Goal: Task Accomplishment & Management: Use online tool/utility

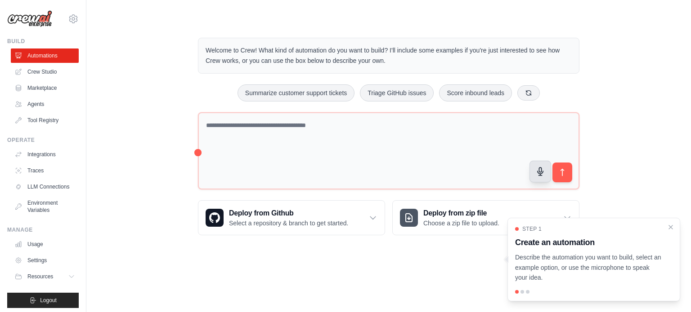
click at [536, 177] on button "button" at bounding box center [540, 172] width 22 height 22
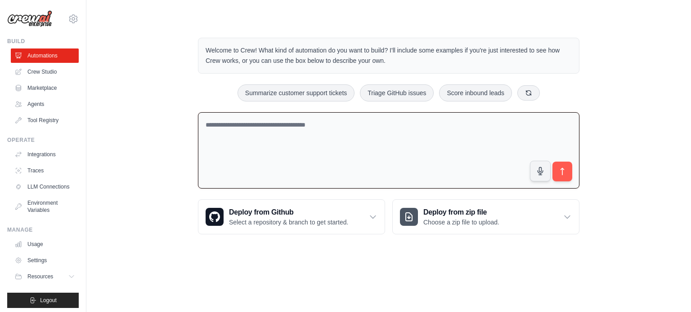
click at [286, 117] on textarea at bounding box center [388, 150] width 381 height 77
click at [281, 124] on textarea at bounding box center [388, 150] width 381 height 77
type textarea "**********"
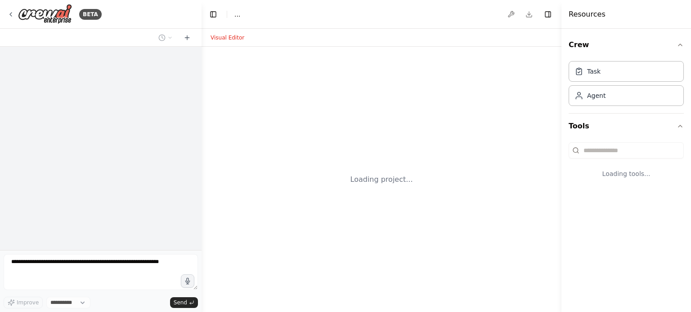
select select "****"
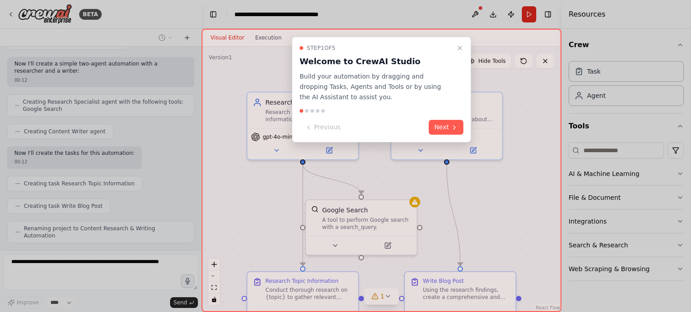
scroll to position [235, 0]
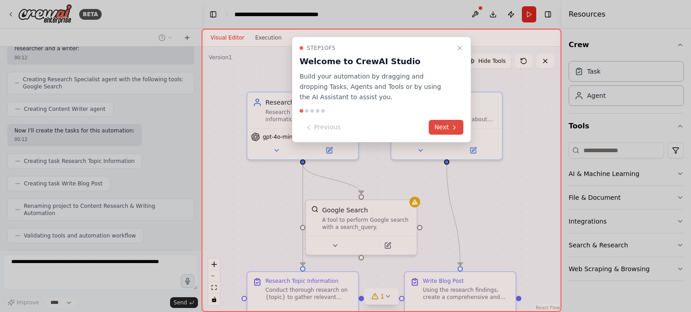
click at [452, 128] on icon at bounding box center [454, 127] width 7 height 7
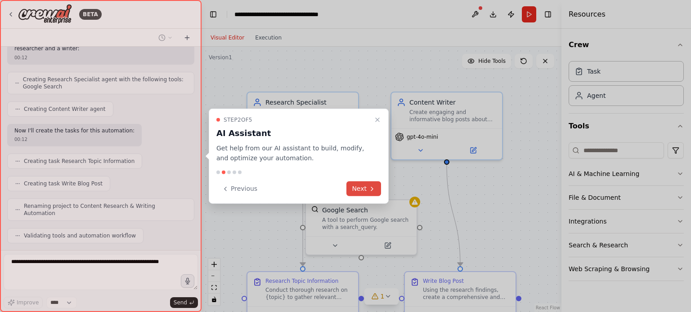
click at [361, 193] on button "Next" at bounding box center [363, 189] width 35 height 15
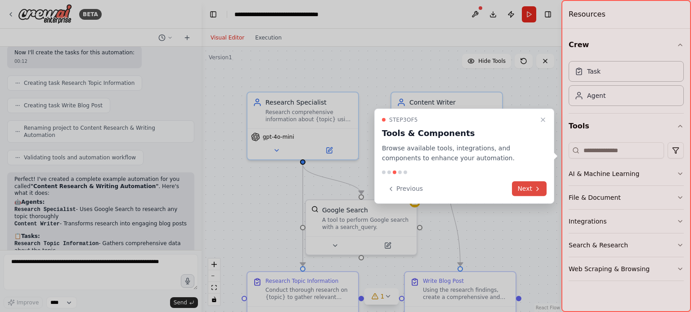
click at [528, 188] on button "Next" at bounding box center [529, 189] width 35 height 15
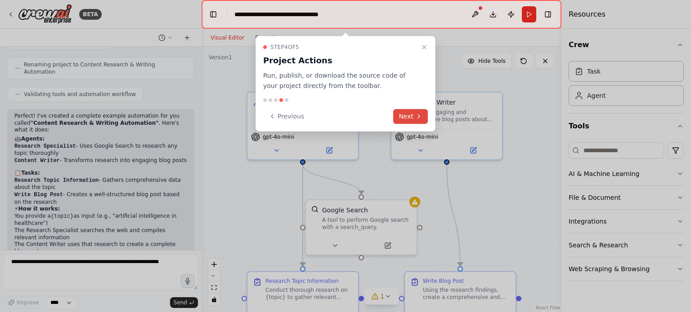
click at [418, 115] on icon at bounding box center [418, 116] width 7 height 7
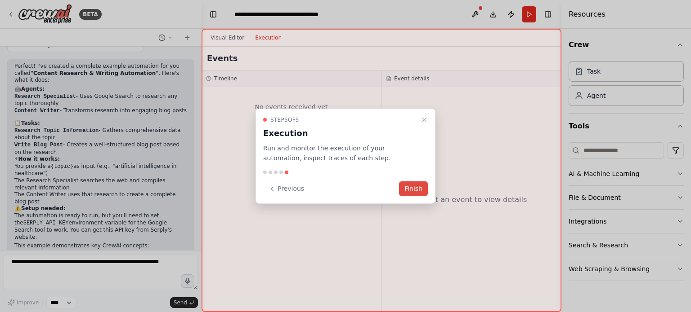
click at [415, 188] on button "Finish" at bounding box center [413, 189] width 29 height 15
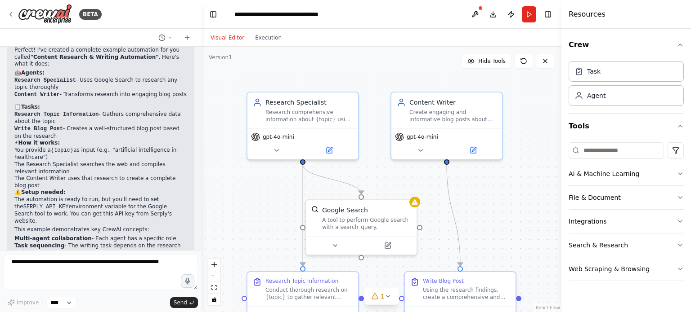
scroll to position [450, 0]
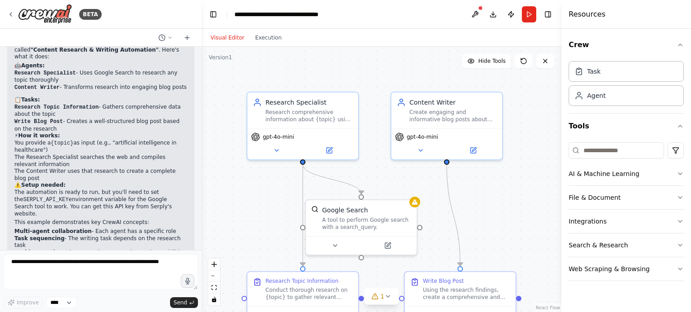
drag, startPoint x: 49, startPoint y: 169, endPoint x: 129, endPoint y: 166, distance: 80.1
drag, startPoint x: 129, startPoint y: 166, endPoint x: 97, endPoint y: 167, distance: 32.8
drag, startPoint x: 97, startPoint y: 167, endPoint x: 138, endPoint y: 169, distance: 41.9
click at [138, 189] on p "The automation is ready to run, but you'll need to set the SERPLY_API_KEY envir…" at bounding box center [100, 203] width 173 height 28
copy p "get this API key from Serply's website."
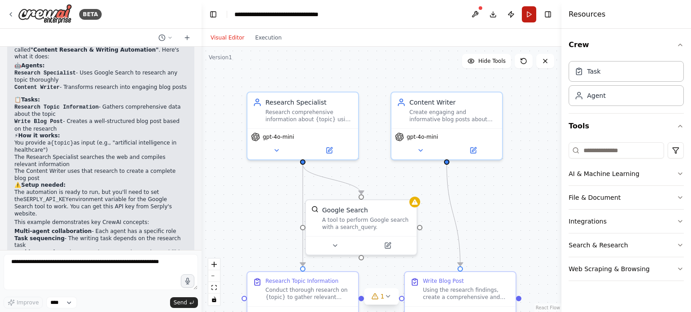
click at [525, 17] on button "Run" at bounding box center [529, 14] width 14 height 16
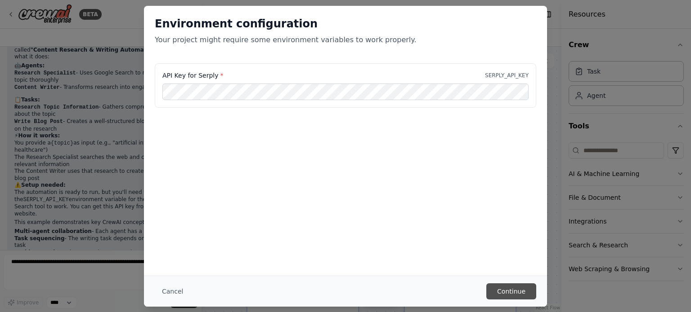
click at [511, 290] on button "Continue" at bounding box center [511, 292] width 50 height 16
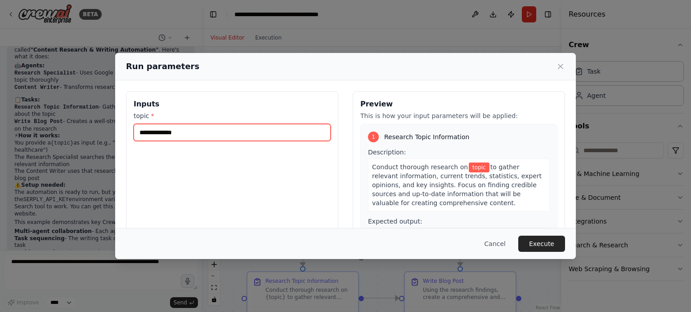
click at [173, 134] on input "topic *" at bounding box center [232, 132] width 197 height 17
type input "**********"
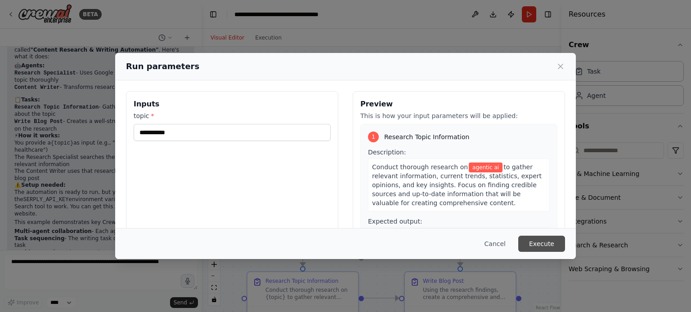
click at [538, 242] on button "Execute" at bounding box center [541, 244] width 47 height 16
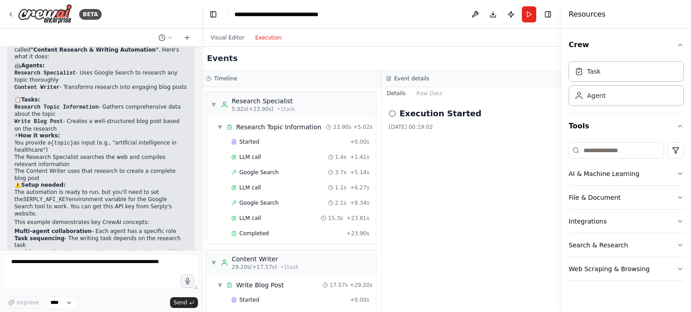
click at [265, 40] on button "Execution" at bounding box center [268, 37] width 37 height 11
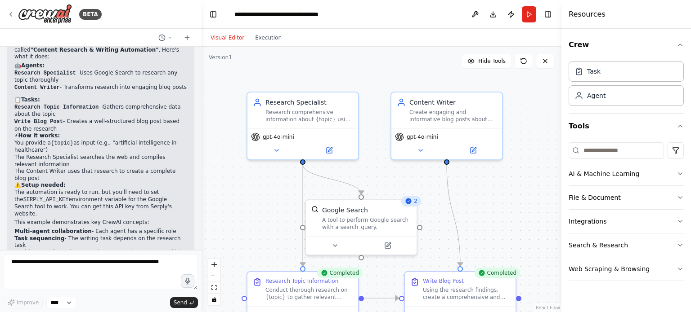
click at [221, 37] on button "Visual Editor" at bounding box center [227, 37] width 45 height 11
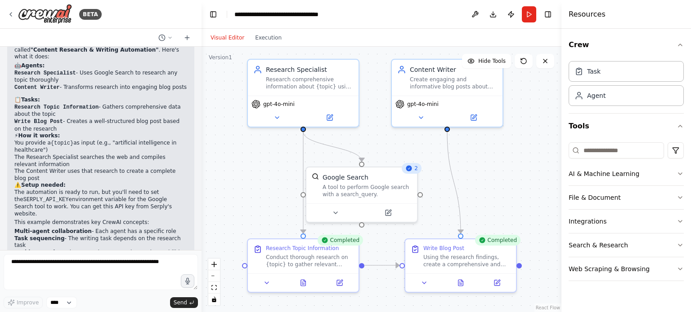
drag, startPoint x: 531, startPoint y: 177, endPoint x: 531, endPoint y: 144, distance: 32.8
click at [531, 144] on div ".deletable-edge-delete-btn { width: 20px; height: 20px; border: 0px solid #ffff…" at bounding box center [381, 180] width 360 height 266
click at [459, 281] on button at bounding box center [465, 281] width 38 height 11
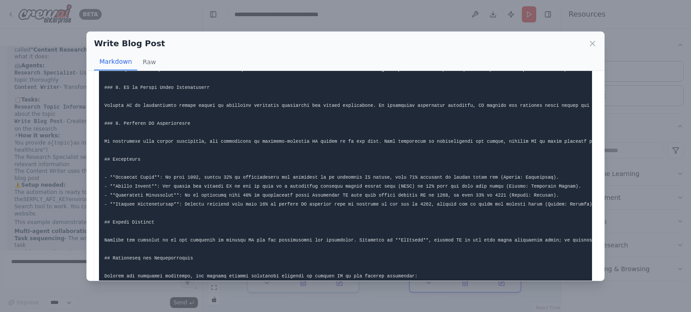
scroll to position [367, 0]
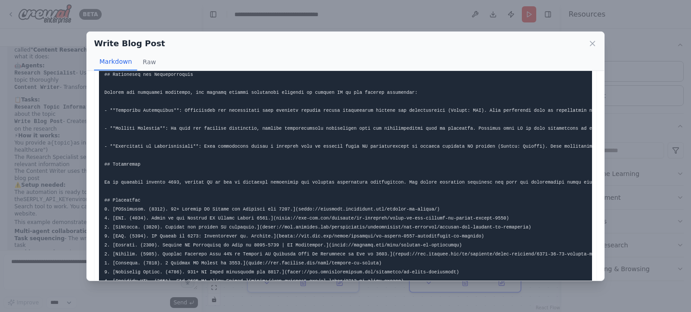
click at [567, 298] on div "Write Blog Post Markdown Raw ... Show more Not valid JSON" at bounding box center [345, 156] width 691 height 312
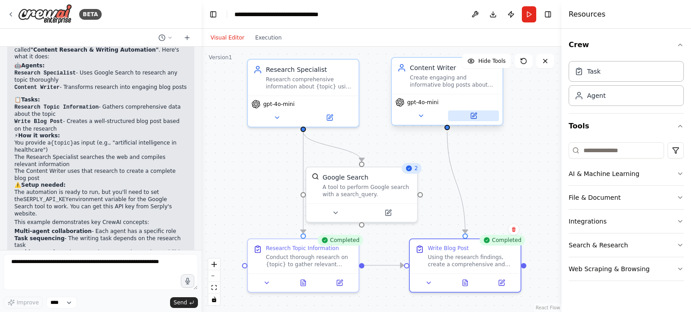
click at [474, 118] on icon at bounding box center [473, 115] width 5 height 5
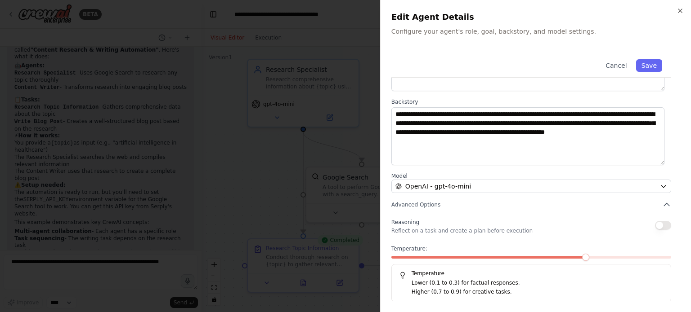
scroll to position [0, 0]
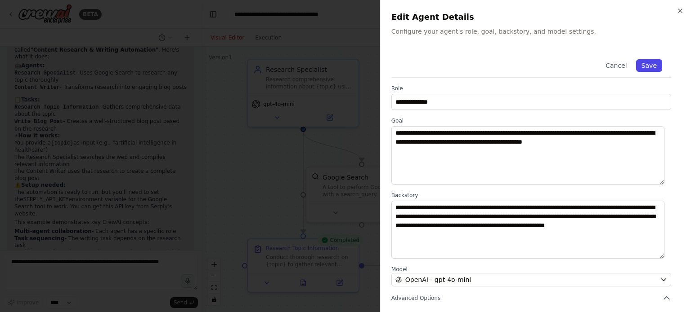
click at [645, 62] on button "Save" at bounding box center [649, 65] width 26 height 13
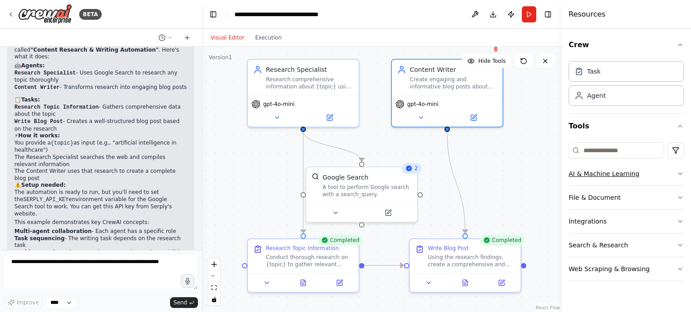
click at [594, 177] on button "AI & Machine Learning" at bounding box center [625, 173] width 115 height 23
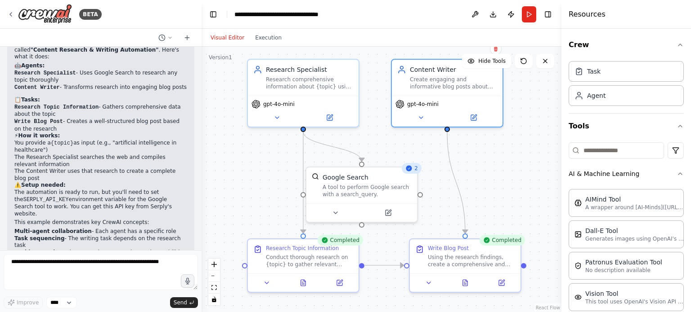
click at [542, 233] on div ".deletable-edge-delete-btn { width: 20px; height: 20px; border: 0px solid #ffff…" at bounding box center [381, 180] width 360 height 266
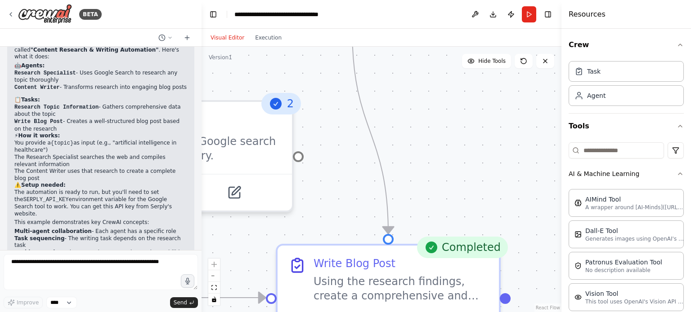
click at [404, 109] on div ".deletable-edge-delete-btn { width: 20px; height: 20px; border: 0px solid #ffff…" at bounding box center [381, 180] width 360 height 266
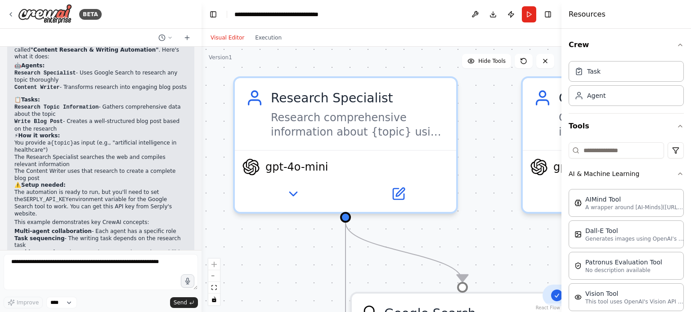
drag, startPoint x: 342, startPoint y: 142, endPoint x: 623, endPoint y: 334, distance: 340.3
click at [623, 312] on html "BETA i would like to see an example 00:12 ▶ Thought process I'll show you an ex…" at bounding box center [345, 156] width 691 height 312
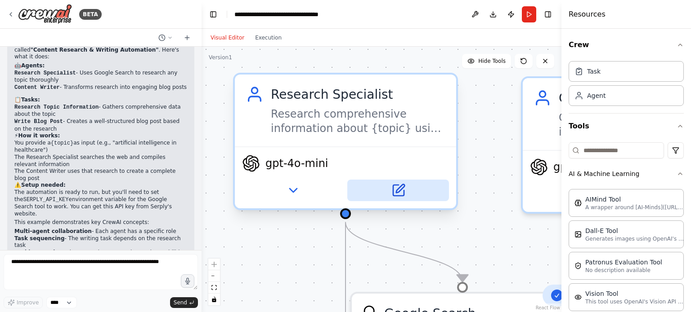
click at [399, 189] on icon at bounding box center [400, 189] width 9 height 9
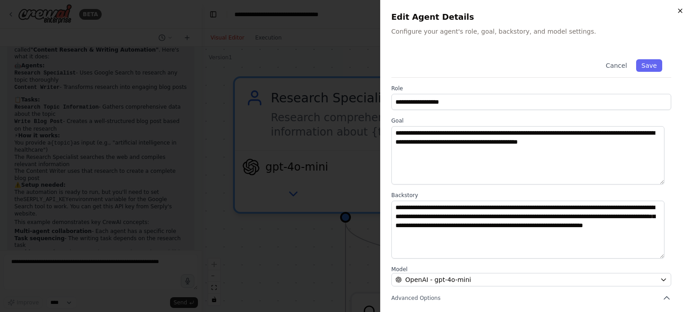
click at [679, 10] on icon "button" at bounding box center [680, 11] width 4 height 4
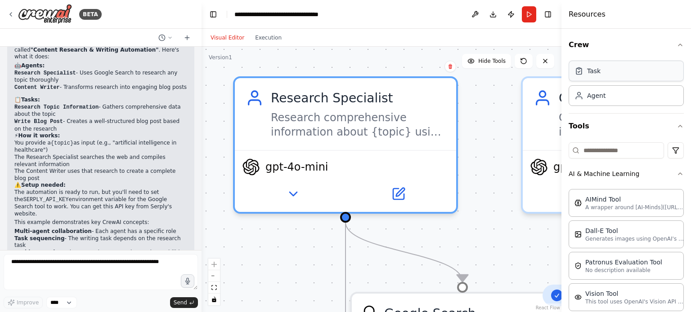
click at [603, 78] on div "Task" at bounding box center [625, 71] width 115 height 21
click at [604, 99] on div "Agent" at bounding box center [625, 95] width 115 height 21
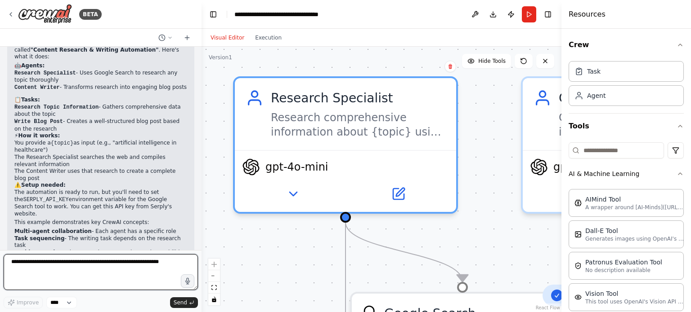
click at [63, 260] on textarea at bounding box center [101, 272] width 194 height 36
click at [60, 261] on textarea "**********" at bounding box center [101, 272] width 194 height 36
click at [119, 265] on textarea "**********" at bounding box center [101, 272] width 194 height 36
type textarea "**********"
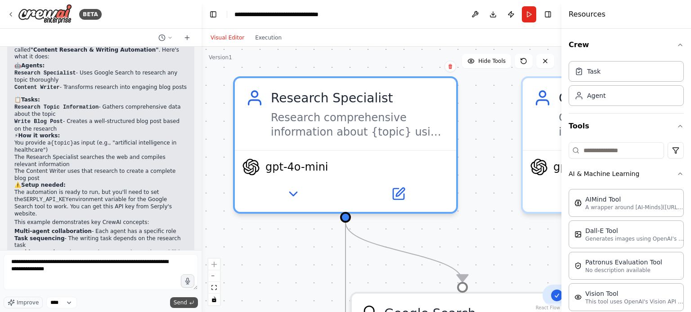
click at [176, 301] on span "Send" at bounding box center [180, 302] width 13 height 7
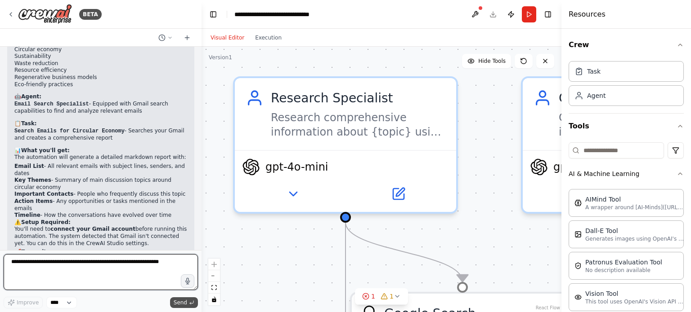
scroll to position [1024, 0]
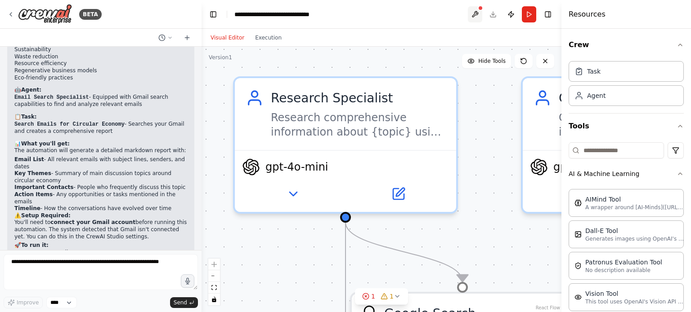
click at [476, 13] on button at bounding box center [475, 14] width 14 height 16
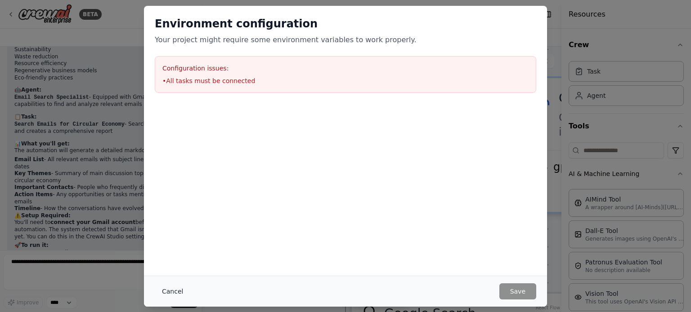
click at [170, 295] on button "Cancel" at bounding box center [173, 292] width 36 height 16
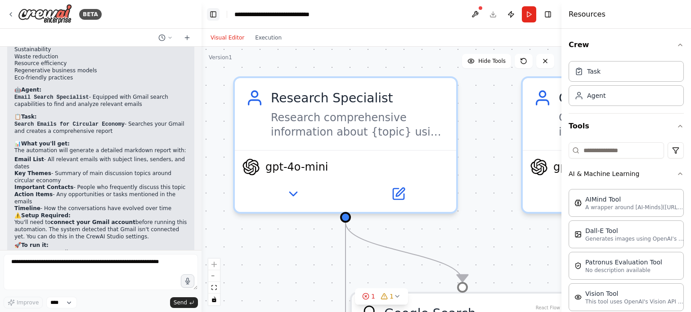
click at [217, 15] on button "Toggle Left Sidebar" at bounding box center [213, 14] width 13 height 13
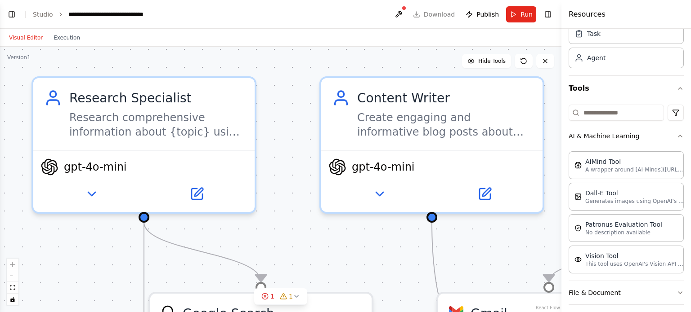
scroll to position [0, 0]
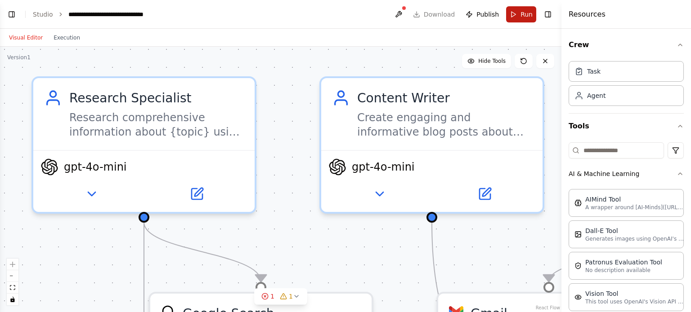
click at [518, 14] on button "Run" at bounding box center [521, 14] width 30 height 16
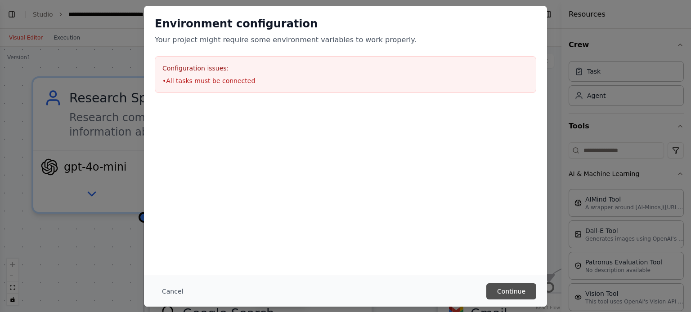
click at [518, 290] on button "Continue" at bounding box center [511, 292] width 50 height 16
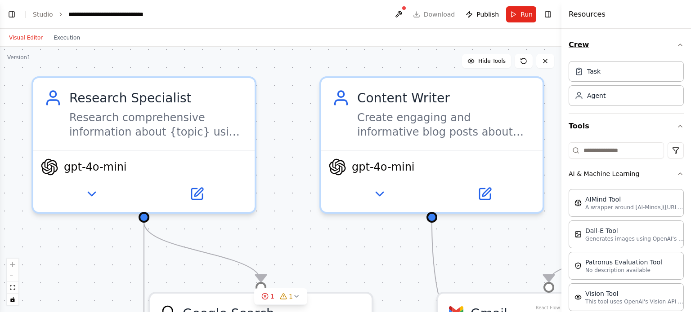
click at [577, 45] on button "Crew" at bounding box center [625, 44] width 115 height 25
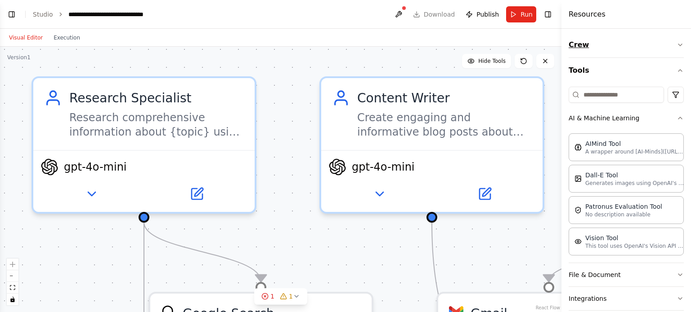
click at [577, 45] on button "Crew" at bounding box center [625, 44] width 115 height 25
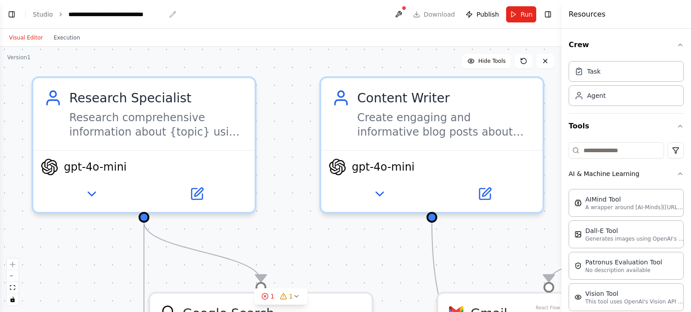
drag, startPoint x: 690, startPoint y: 145, endPoint x: 78, endPoint y: 15, distance: 625.6
click at [78, 15] on div "**********" at bounding box center [117, 14] width 98 height 9
click at [37, 14] on link "Studio" at bounding box center [43, 14] width 20 height 7
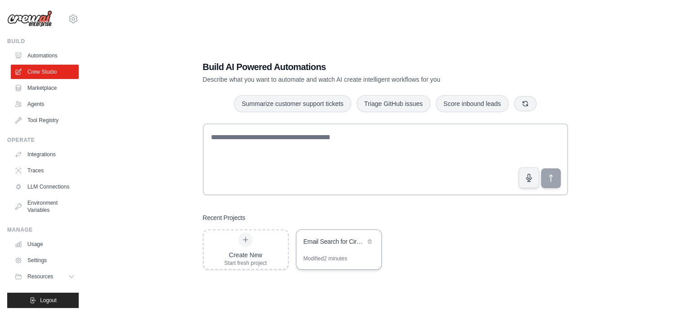
click at [335, 242] on div "Email Search for Circular Economy" at bounding box center [335, 241] width 62 height 9
click at [245, 237] on icon at bounding box center [245, 239] width 5 height 5
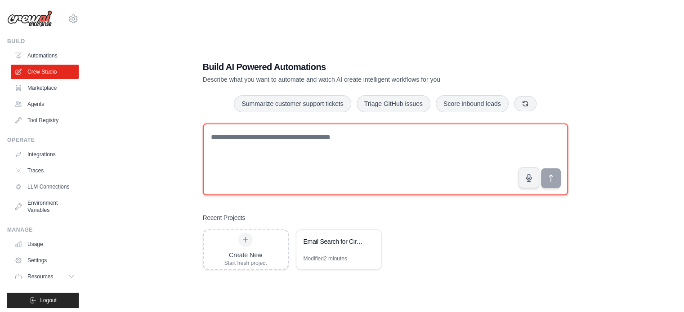
click at [234, 135] on textarea at bounding box center [385, 160] width 365 height 72
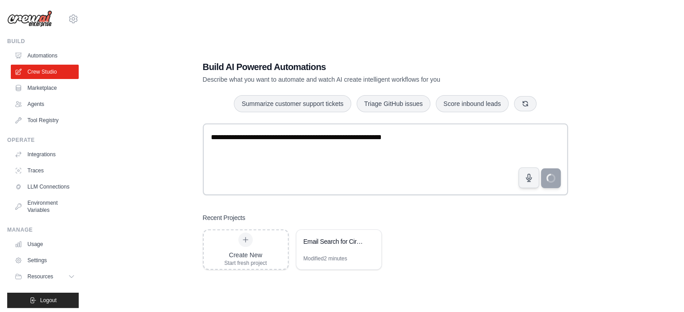
click at [389, 219] on div "Recent Projects" at bounding box center [385, 218] width 365 height 9
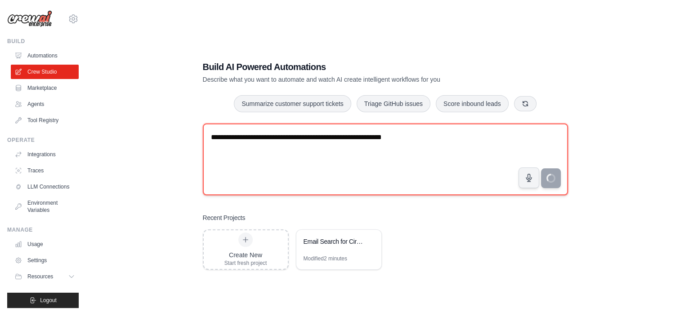
drag, startPoint x: 407, startPoint y: 133, endPoint x: 243, endPoint y: 131, distance: 164.1
drag, startPoint x: 243, startPoint y: 131, endPoint x: 384, endPoint y: 152, distance: 143.3
click at [384, 152] on textarea "**********" at bounding box center [385, 160] width 365 height 72
click at [258, 132] on textarea "*******" at bounding box center [385, 160] width 365 height 72
type textarea "*"
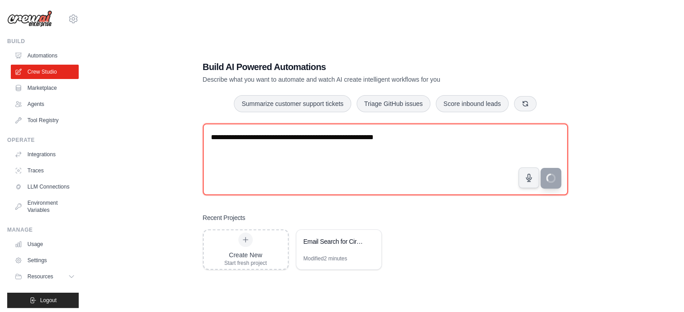
type textarea "**********"
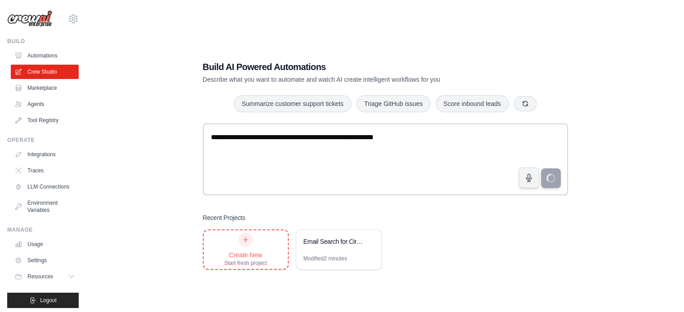
click at [254, 247] on div "Create New Start fresh project" at bounding box center [245, 250] width 43 height 34
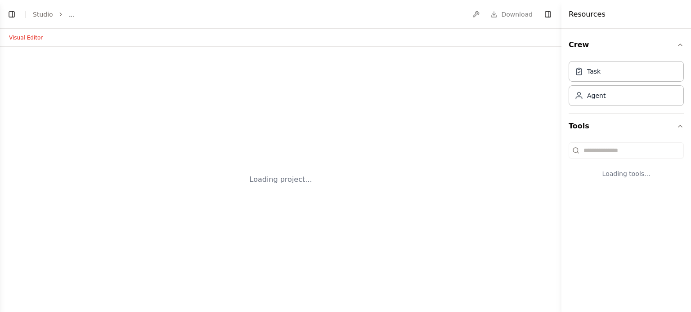
select select "****"
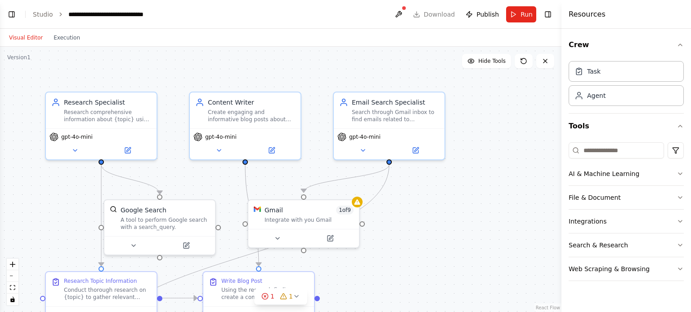
scroll to position [1024, 0]
drag, startPoint x: 504, startPoint y: 178, endPoint x: 509, endPoint y: 169, distance: 10.4
drag, startPoint x: 509, startPoint y: 169, endPoint x: 266, endPoint y: 298, distance: 275.1
click at [266, 298] on icon at bounding box center [264, 296] width 7 height 7
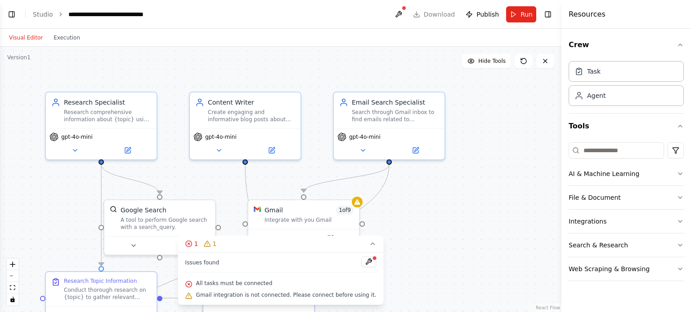
click at [335, 295] on span "Gmail integration is not connected. Please connect before using it." at bounding box center [286, 295] width 180 height 7
click at [361, 262] on button at bounding box center [368, 262] width 15 height 11
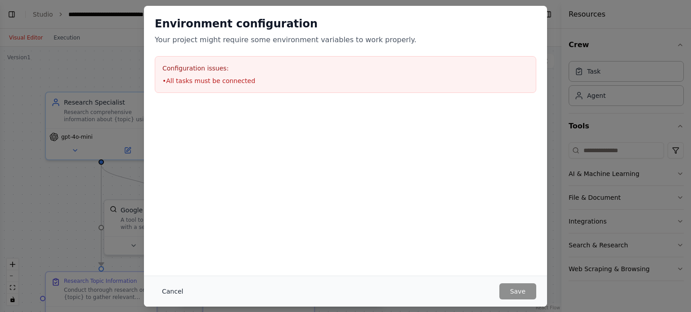
click at [172, 292] on button "Cancel" at bounding box center [173, 292] width 36 height 16
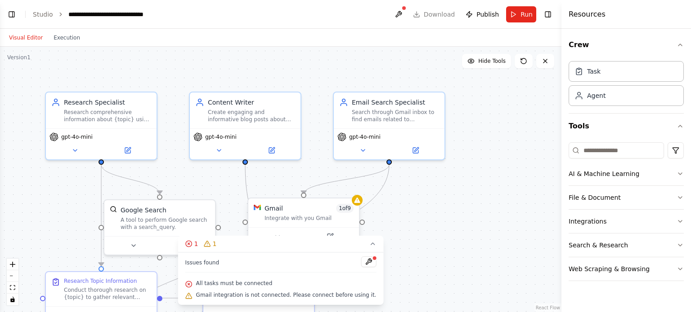
click at [314, 221] on div "Integrate with you Gmail" at bounding box center [308, 218] width 89 height 7
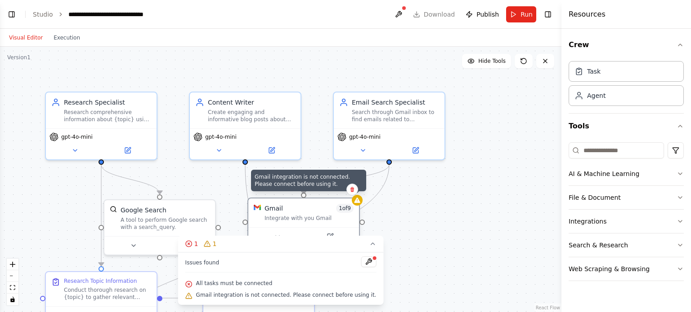
click at [357, 203] on icon at bounding box center [356, 200] width 7 height 7
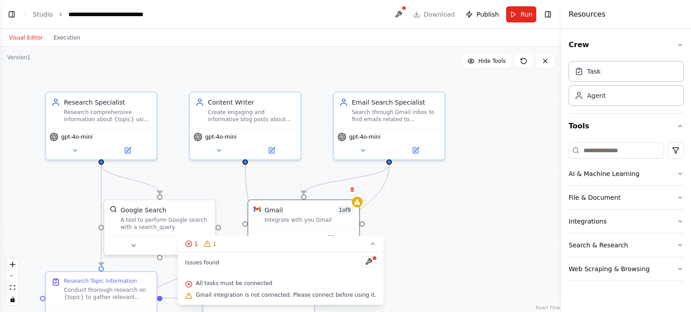
drag, startPoint x: 270, startPoint y: 248, endPoint x: 369, endPoint y: 266, distance: 100.5
click at [369, 266] on div "1 1 Issues found All tasks must be connected Gmail integration is not connected…" at bounding box center [280, 270] width 205 height 69
drag, startPoint x: 308, startPoint y: 247, endPoint x: 415, endPoint y: 250, distance: 107.1
click at [415, 250] on div "Version 1 Hide Tools .deletable-edge-delete-btn { width: 20px; height: 20px; bo…" at bounding box center [280, 180] width 561 height 266
click at [331, 235] on icon at bounding box center [331, 236] width 4 height 4
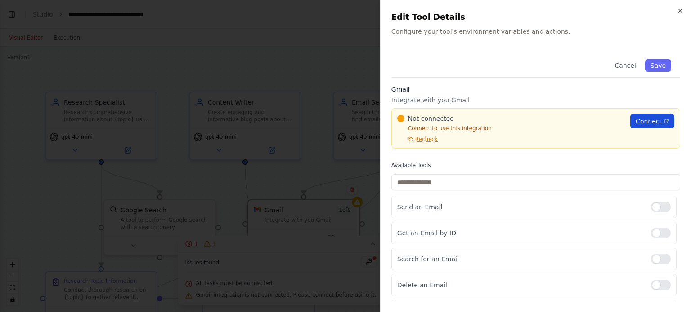
click at [642, 118] on span "Connect" at bounding box center [648, 121] width 26 height 9
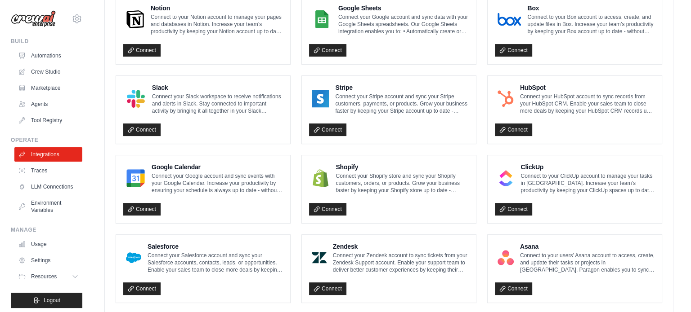
scroll to position [531, 0]
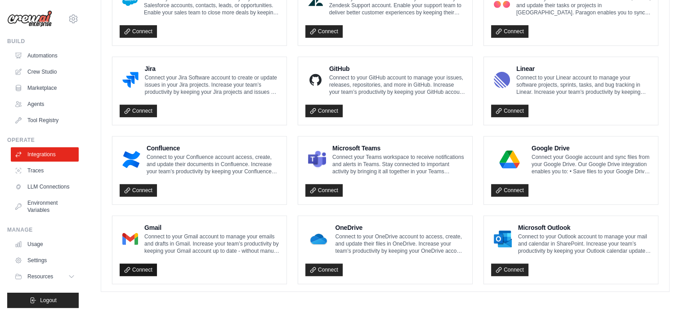
click at [144, 266] on link "Connect" at bounding box center [138, 270] width 37 height 13
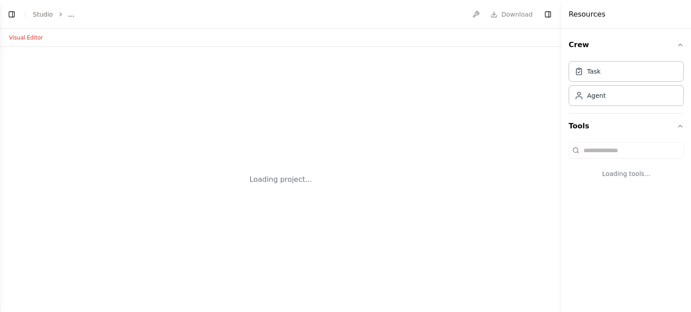
select select "****"
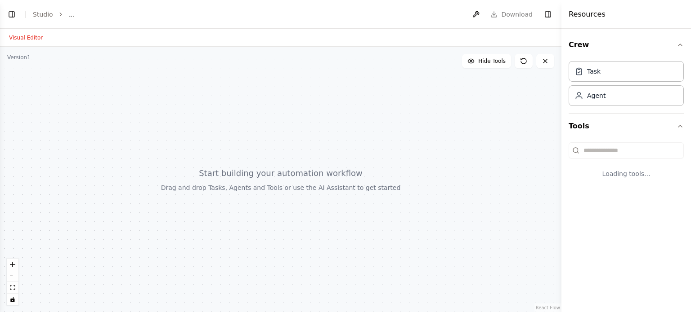
select select "****"
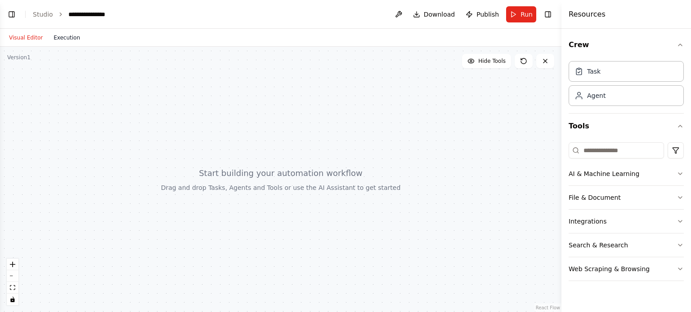
click at [66, 37] on button "Execution" at bounding box center [66, 37] width 37 height 11
click at [25, 40] on button "Visual Editor" at bounding box center [26, 37] width 45 height 11
click at [514, 12] on button "Run" at bounding box center [521, 14] width 30 height 16
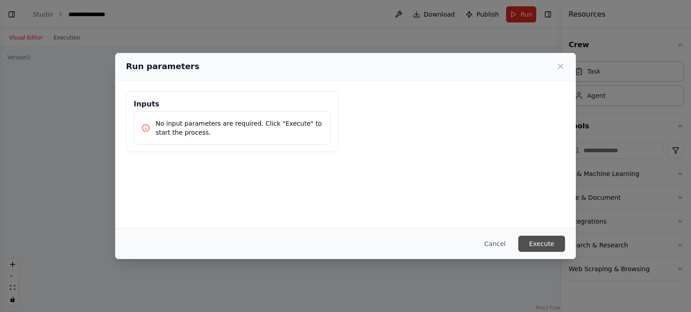
click at [536, 246] on button "Execute" at bounding box center [541, 244] width 47 height 16
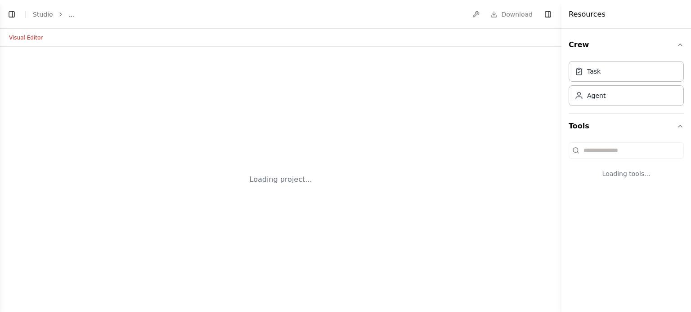
select select "****"
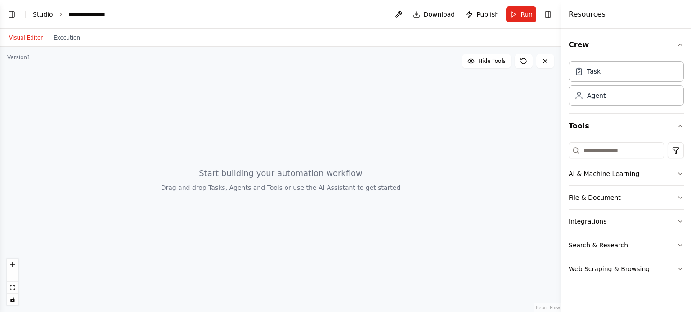
click at [41, 13] on link "Studio" at bounding box center [43, 14] width 20 height 7
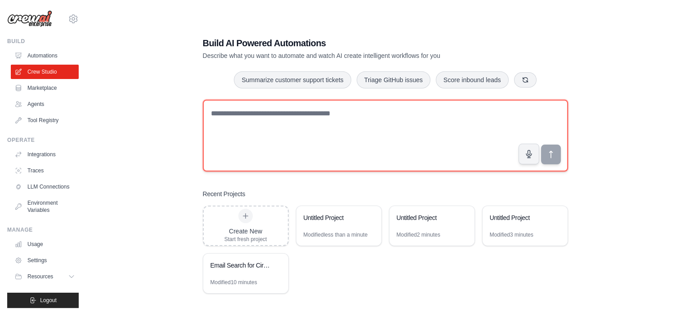
click at [240, 116] on textarea at bounding box center [385, 136] width 365 height 72
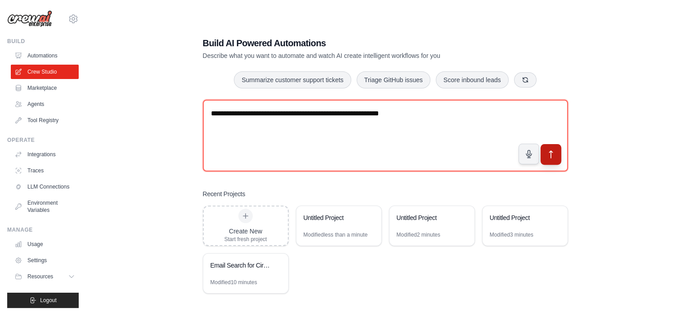
type textarea "**********"
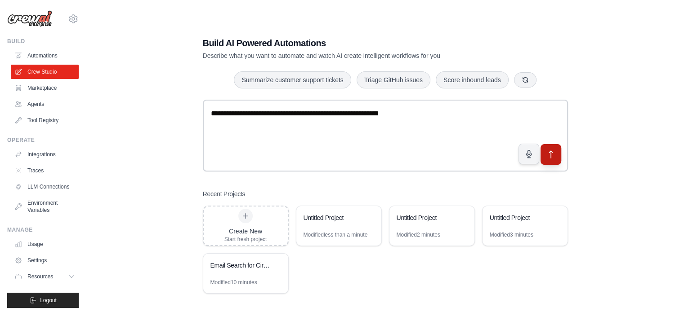
click at [550, 154] on icon "submit" at bounding box center [550, 154] width 3 height 7
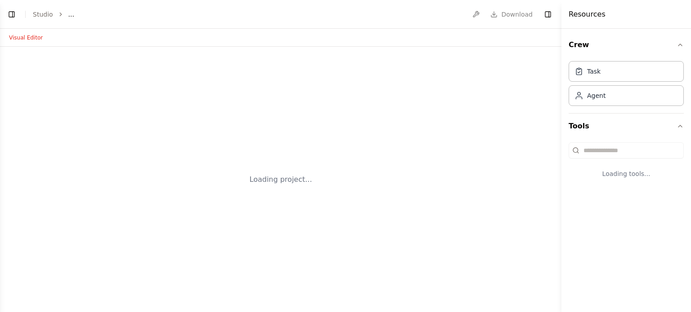
select select "****"
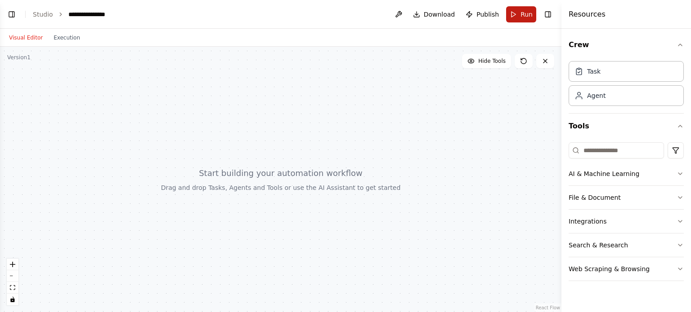
click at [526, 18] on span "Run" at bounding box center [526, 14] width 12 height 9
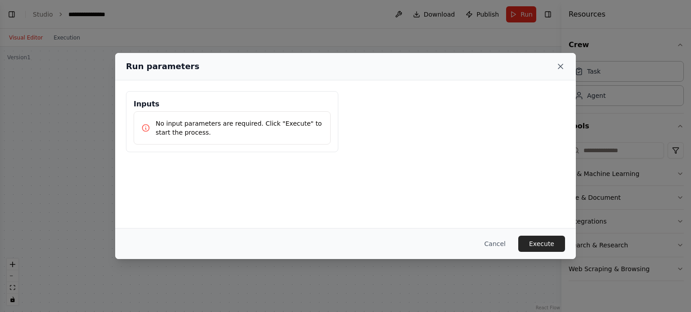
click at [558, 64] on icon at bounding box center [560, 66] width 4 height 4
